Goal: Find specific page/section: Find specific page/section

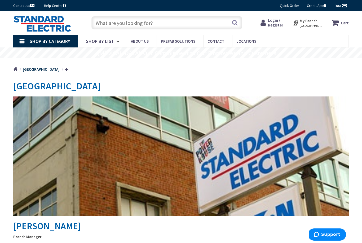
click at [101, 23] on input "text" at bounding box center [166, 22] width 151 height 13
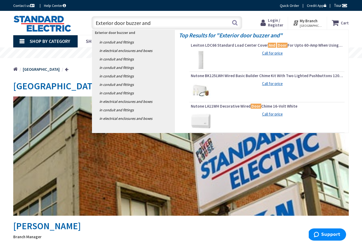
type input "Exterior door buzzer and"
click at [240, 55] on div "Call for price" at bounding box center [274, 53] width 118 height 6
click at [204, 56] on img at bounding box center [201, 60] width 20 height 20
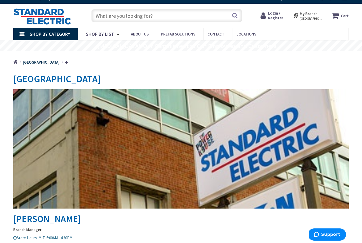
scroll to position [5, 0]
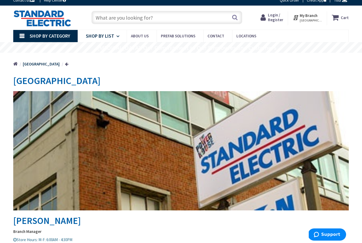
click at [115, 38] on link "Shop By List" at bounding box center [102, 36] width 49 height 12
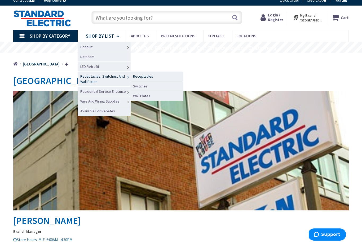
click at [139, 77] on span "Receptacles" at bounding box center [143, 76] width 20 height 5
